Goal: Find specific page/section: Find specific page/section

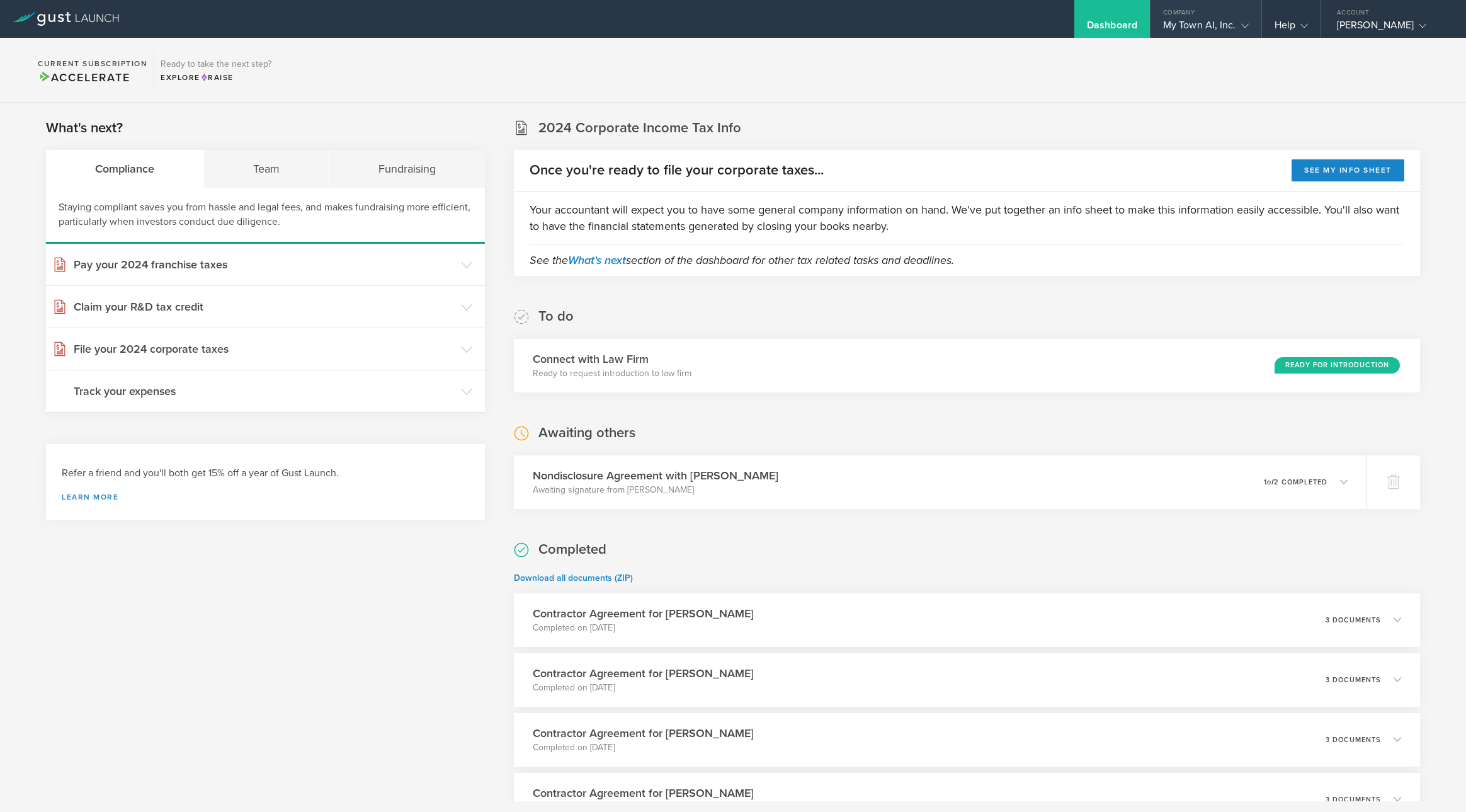
click at [1213, 10] on div "Company" at bounding box center [1206, 9] width 111 height 19
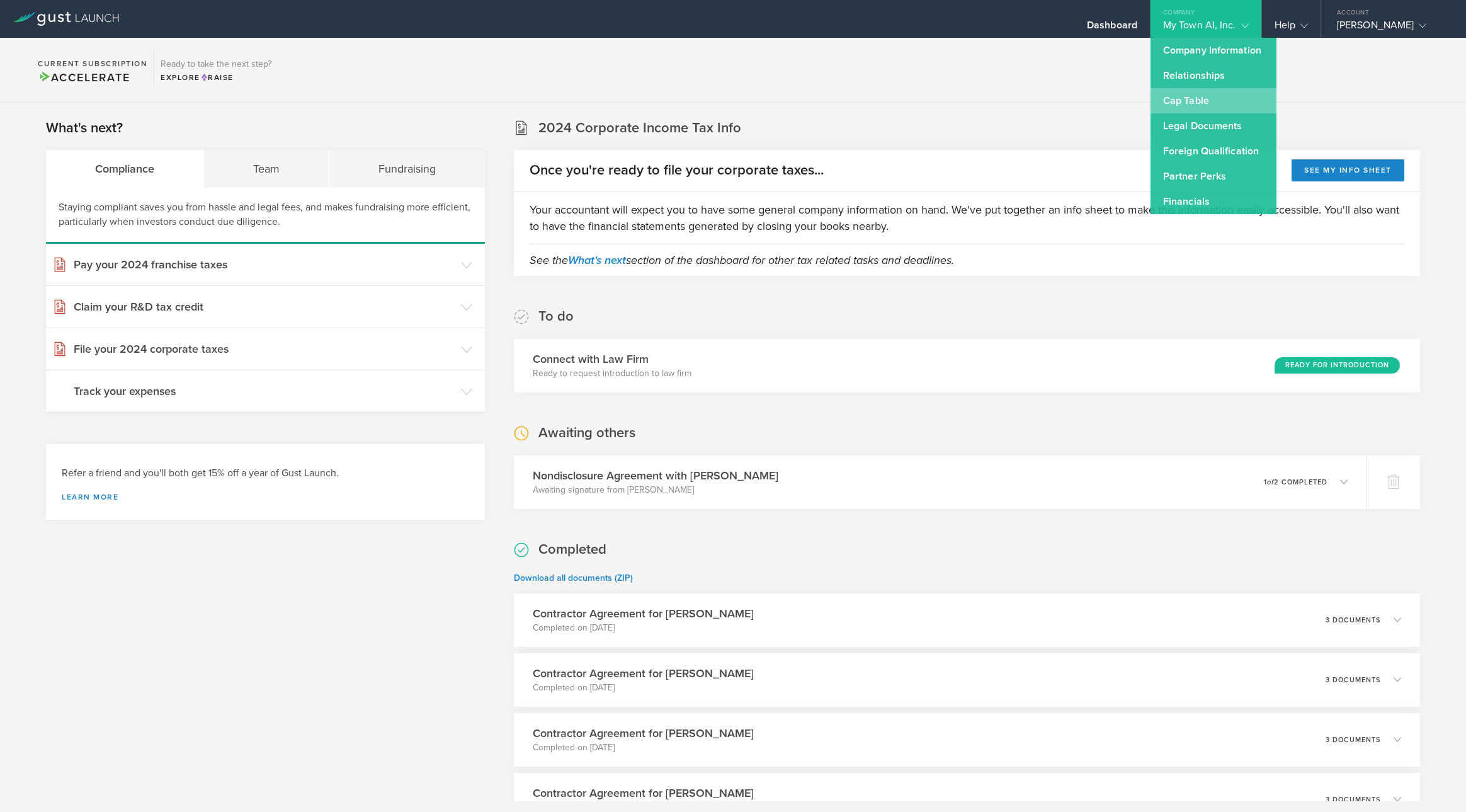
click at [1186, 103] on link "Cap Table" at bounding box center [1213, 101] width 126 height 25
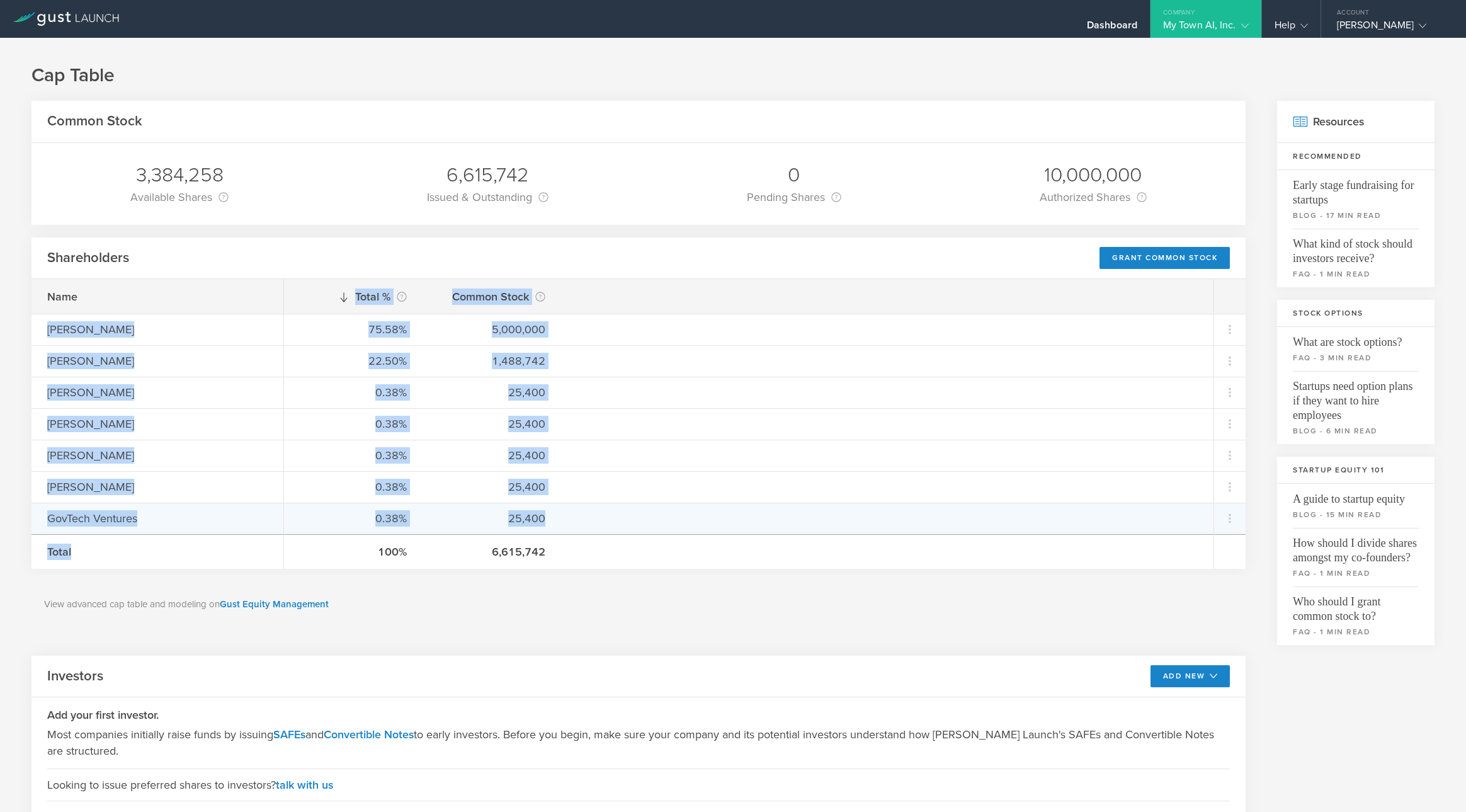
drag, startPoint x: 119, startPoint y: 320, endPoint x: 542, endPoint y: 516, distance: 466.2
click at [542, 516] on div "Name [PERSON_NAME] [PERSON_NAME] [PERSON_NAME] [PERSON_NAME] [PERSON_NAME] [PER…" at bounding box center [638, 424] width 1214 height 290
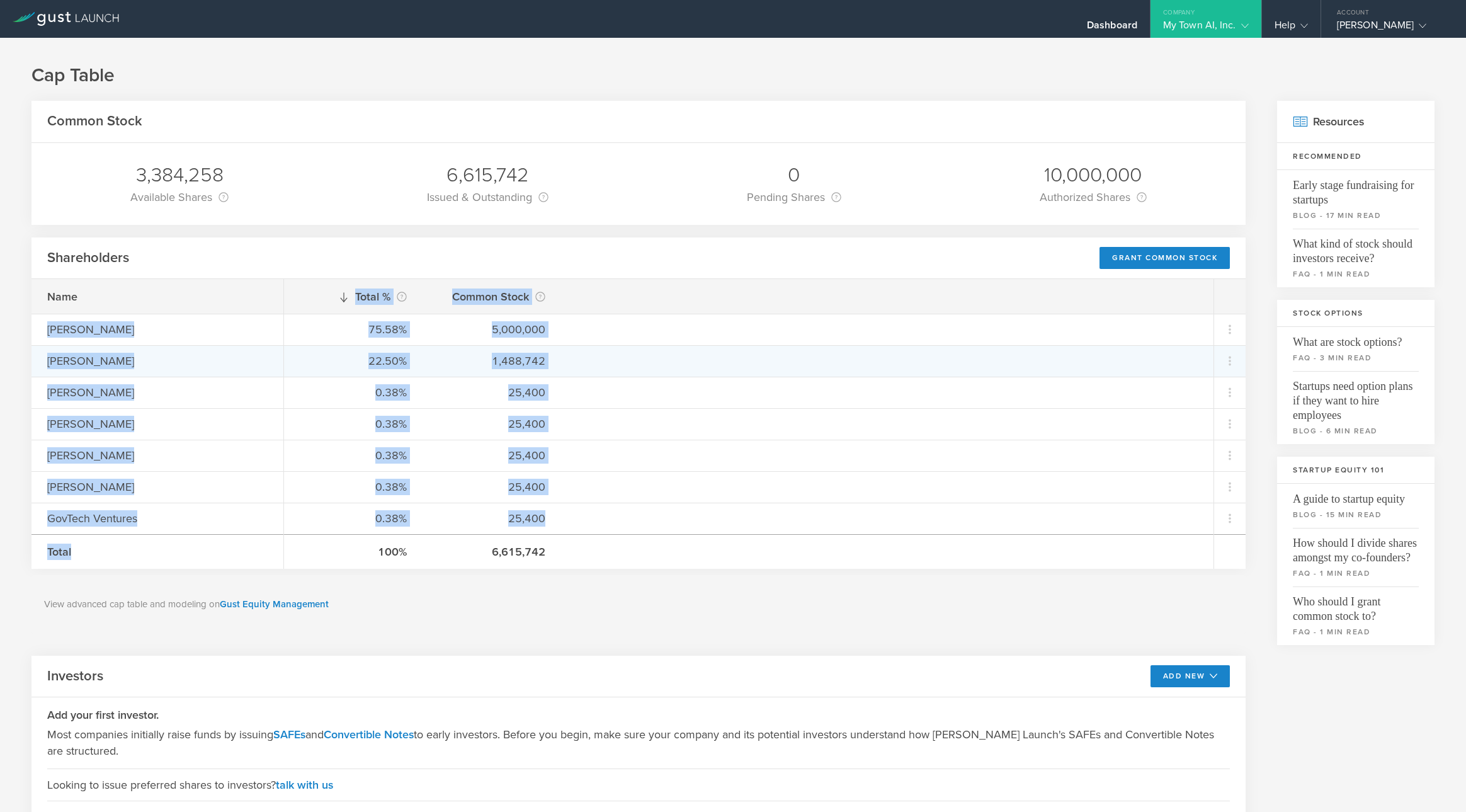
click at [278, 372] on div "[PERSON_NAME]" at bounding box center [157, 361] width 252 height 31
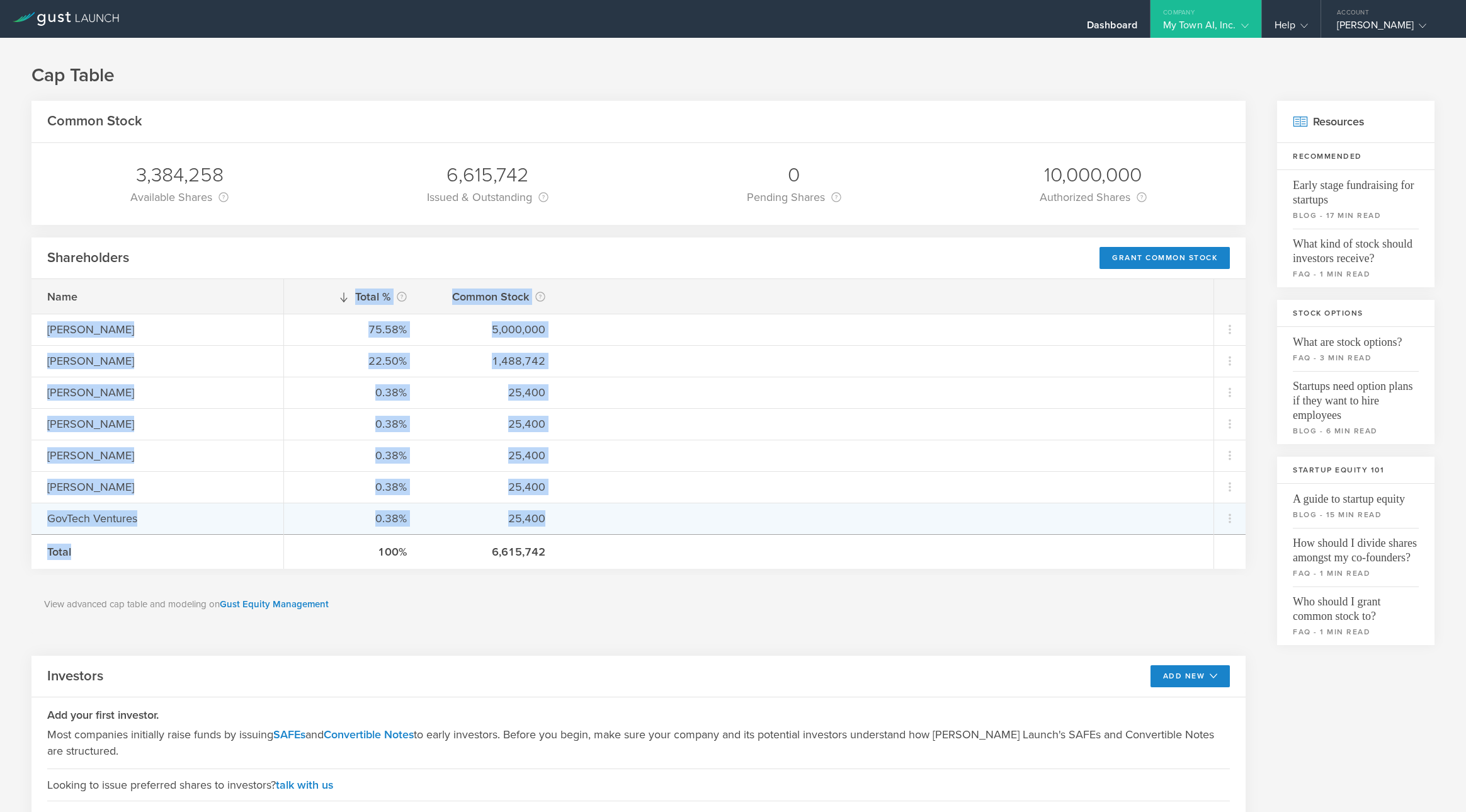
drag, startPoint x: 50, startPoint y: 331, endPoint x: 590, endPoint y: 522, distance: 572.8
click at [590, 522] on div "Name [PERSON_NAME] [PERSON_NAME] [PERSON_NAME] [PERSON_NAME] [PERSON_NAME] [PER…" at bounding box center [638, 424] width 1214 height 290
copy div "[PERSON_NAME] [PERSON_NAME] [PERSON_NAME] [PERSON_NAME] [PERSON_NAME] [PERSON_N…"
